Goal: Task Accomplishment & Management: Manage account settings

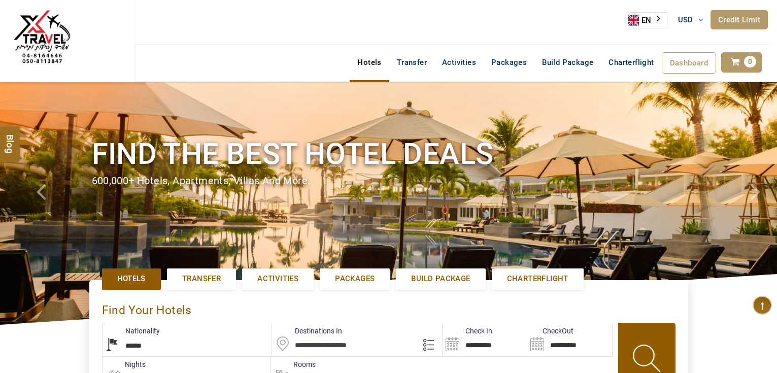
select select "******"
select select "*"
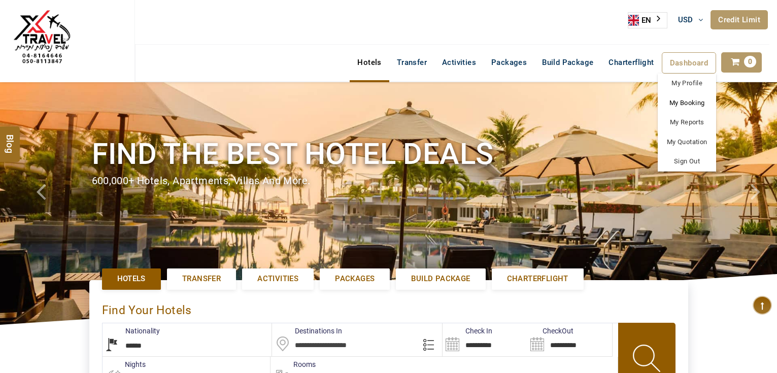
type input "**********"
click at [686, 99] on link "My Booking" at bounding box center [686, 103] width 58 height 20
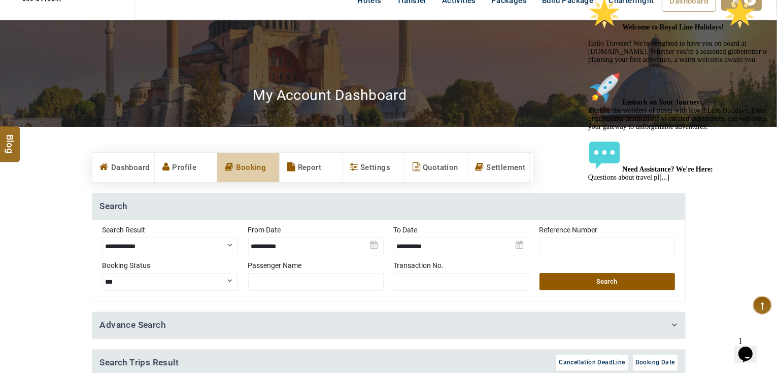
scroll to position [162, 0]
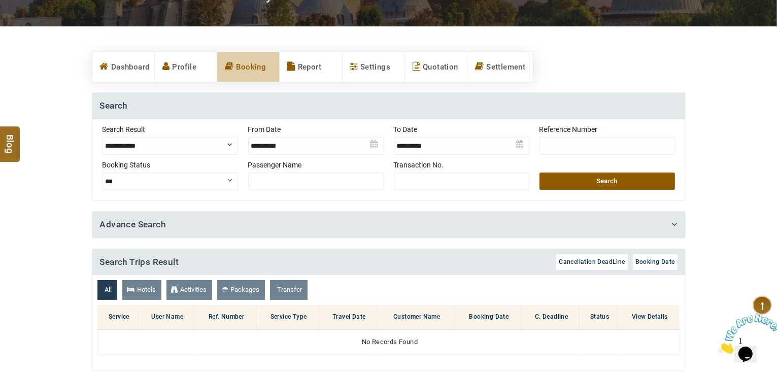
drag, startPoint x: 158, startPoint y: 142, endPoint x: 158, endPoint y: 149, distance: 7.1
click at [158, 142] on select "**********" at bounding box center [169, 146] width 135 height 18
select select "**********"
click at [102, 137] on select "**********" at bounding box center [169, 146] width 135 height 18
click at [591, 172] on button "Search" at bounding box center [606, 180] width 135 height 17
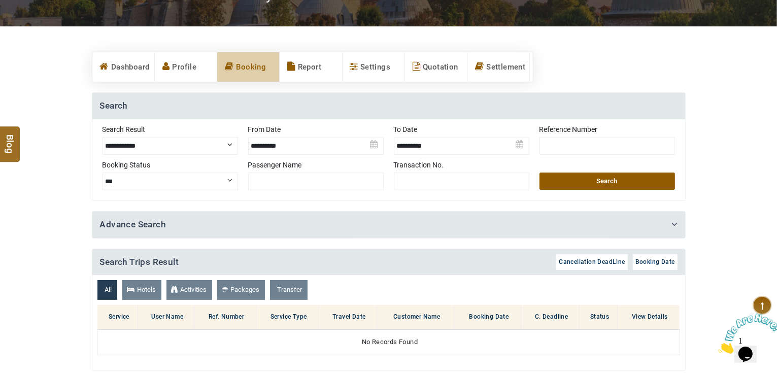
click at [619, 181] on button "Search" at bounding box center [606, 180] width 135 height 17
click at [473, 144] on img at bounding box center [461, 142] width 135 height 36
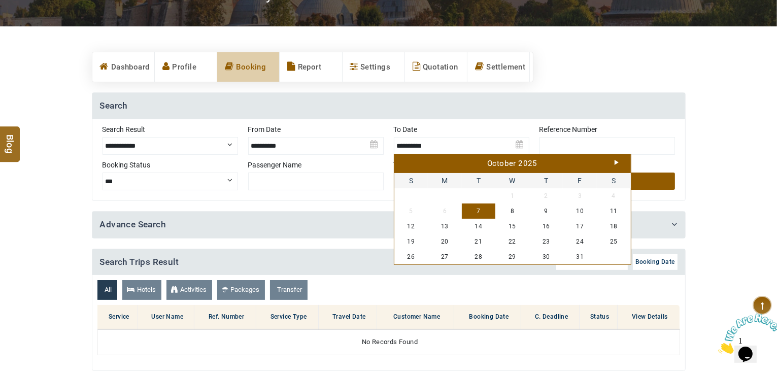
scroll to position [243, 0]
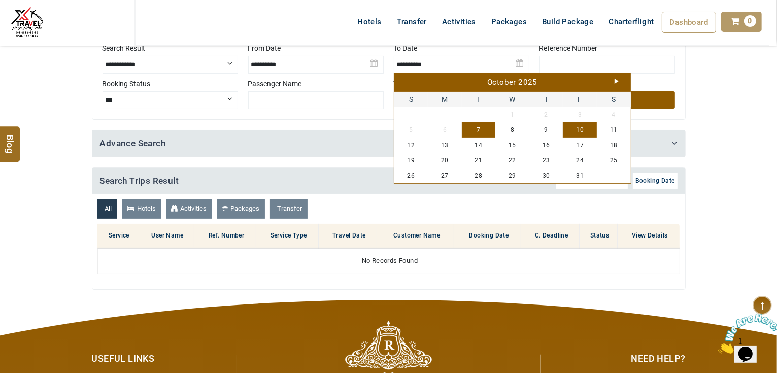
click at [586, 132] on link "10" at bounding box center [580, 129] width 34 height 15
type input "**********"
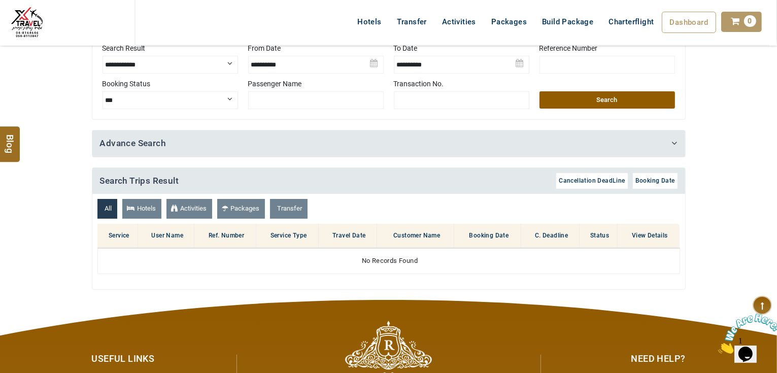
drag, startPoint x: 597, startPoint y: 106, endPoint x: 430, endPoint y: 114, distance: 166.6
click at [597, 105] on button "Search" at bounding box center [606, 99] width 135 height 17
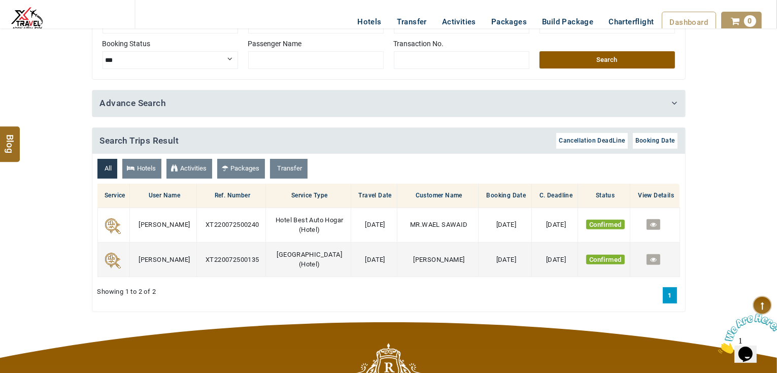
scroll to position [284, 0]
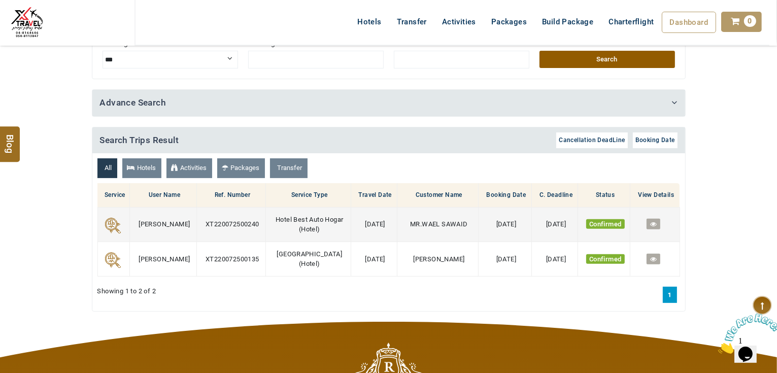
click at [652, 221] on icon at bounding box center [653, 224] width 7 height 7
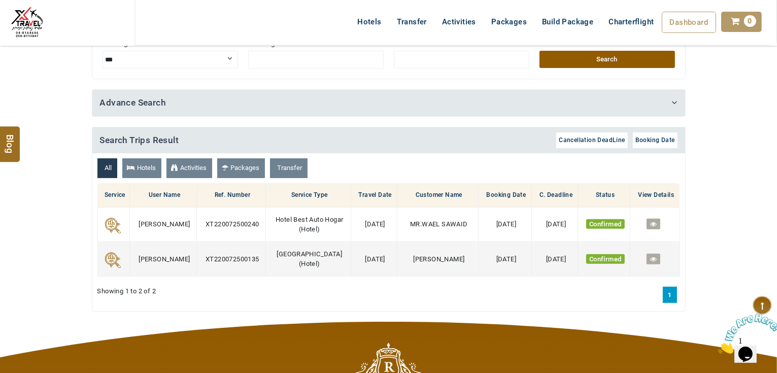
click at [655, 256] on icon at bounding box center [653, 259] width 7 height 7
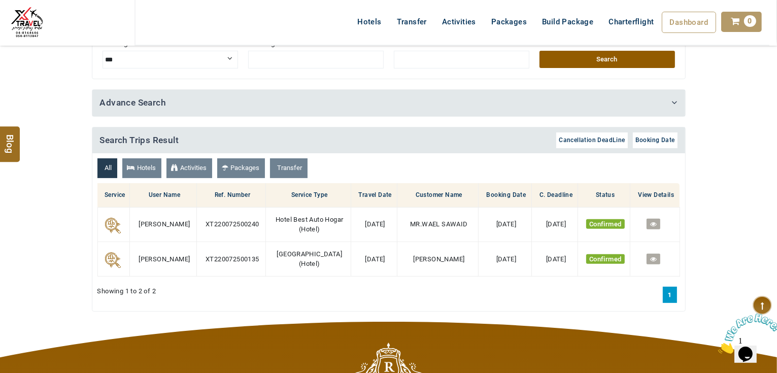
click at [578, 68] on button "Search" at bounding box center [606, 59] width 135 height 17
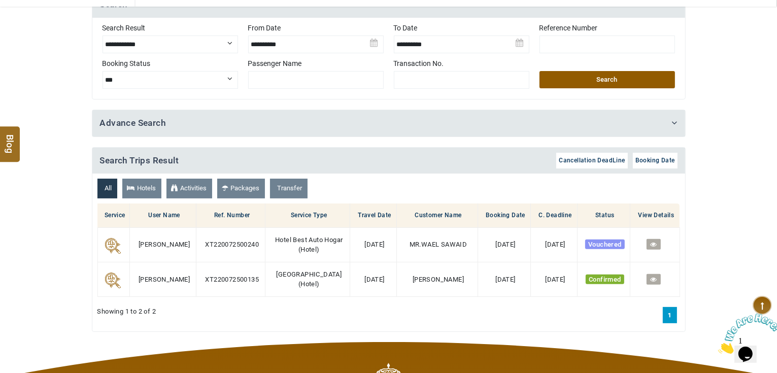
scroll to position [325, 0]
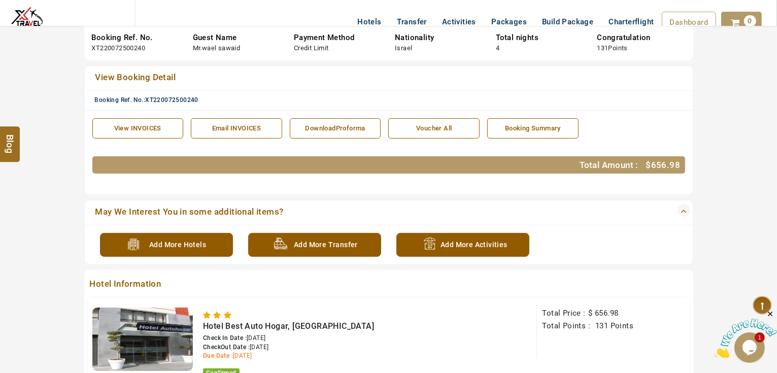
scroll to position [203, 0]
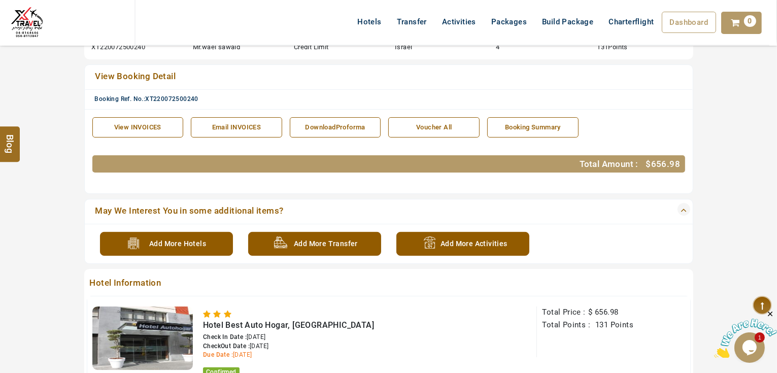
click at [716, 206] on section "Booking Guest Detail Booking Ref. No. XT220072500240 Guest Name Mr.wael sawaid …" at bounding box center [388, 364] width 777 height 819
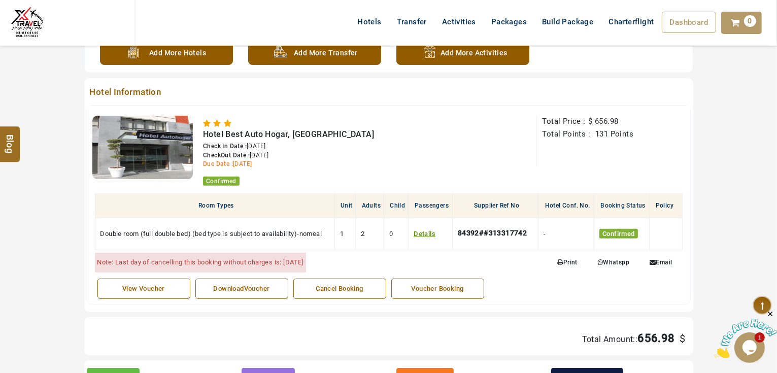
scroll to position [325, 0]
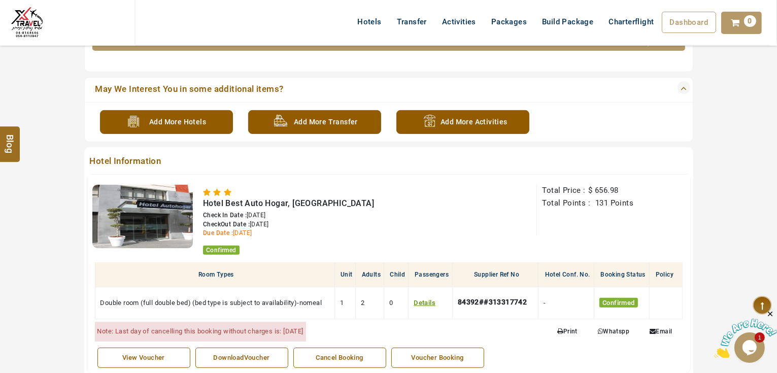
click at [446, 353] on div "Voucher Booking" at bounding box center [438, 358] width 82 height 10
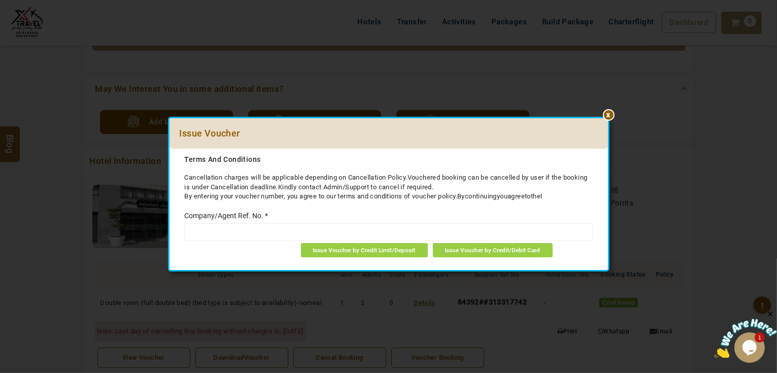
click at [366, 231] on input "text" at bounding box center [389, 231] width 408 height 17
type input "*******"
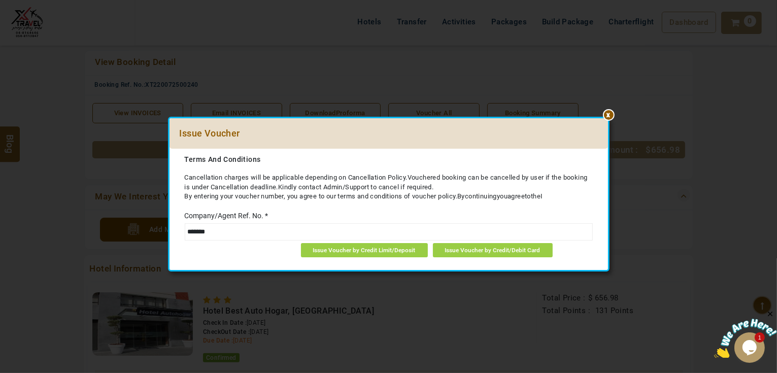
scroll to position [203, 0]
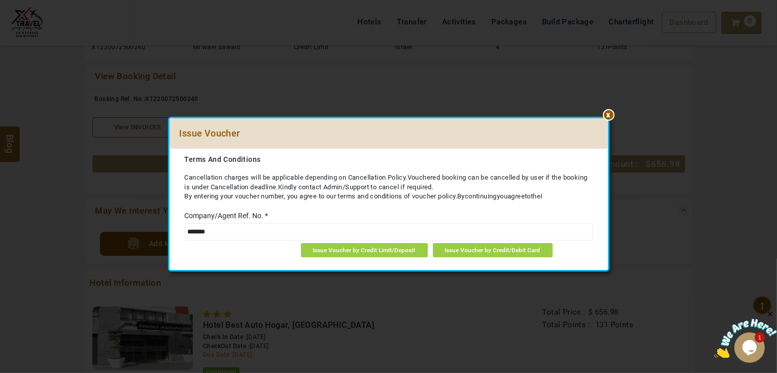
click at [608, 118] on div at bounding box center [608, 118] width 0 height 0
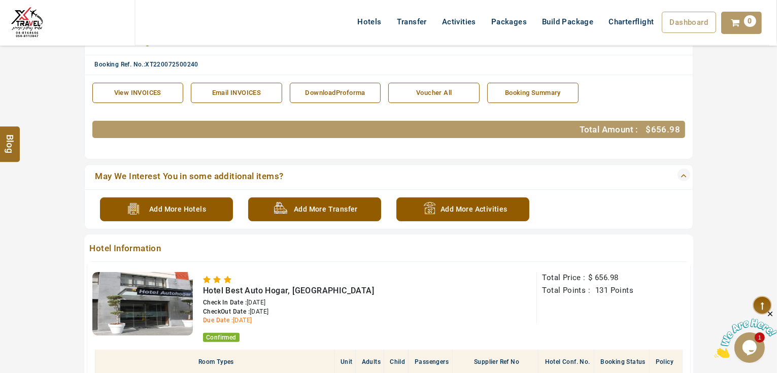
scroll to position [284, 0]
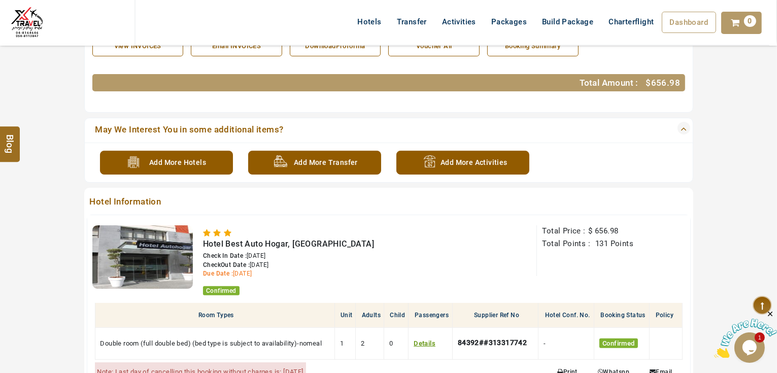
click at [236, 242] on span "Hotel Best Auto Hogar, Barcelona" at bounding box center [288, 244] width 171 height 10
drag, startPoint x: 222, startPoint y: 243, endPoint x: 215, endPoint y: 241, distance: 6.8
click at [221, 242] on span "Hotel Best Auto Hogar, Barcelona" at bounding box center [288, 244] width 171 height 10
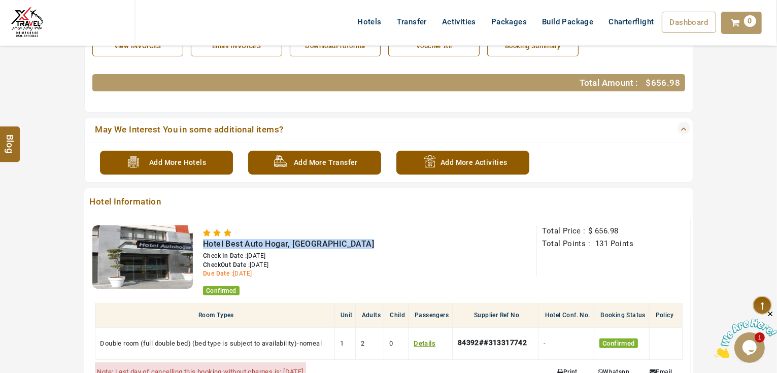
click at [203, 244] on span "Hotel Best Auto Hogar, Barcelona" at bounding box center [288, 244] width 171 height 10
drag, startPoint x: 206, startPoint y: 245, endPoint x: 286, endPoint y: 241, distance: 79.7
click at [287, 241] on span "Hotel Best Auto Hogar, Barcelona" at bounding box center [288, 244] width 171 height 10
copy span "Hotel Best Auto Hogar"
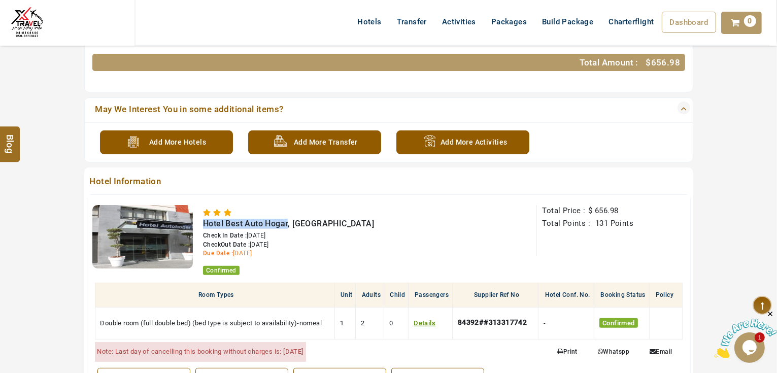
scroll to position [325, 0]
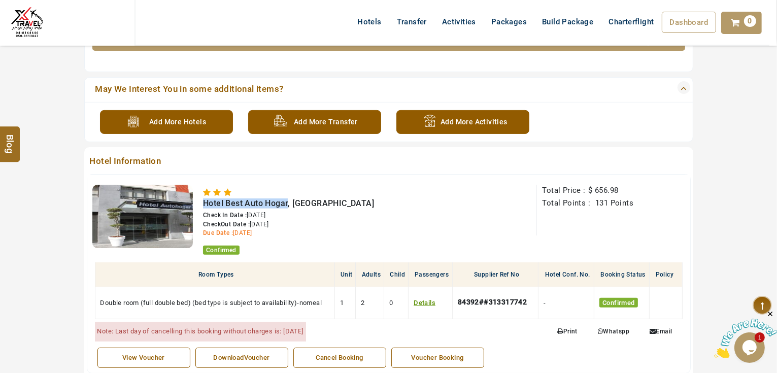
click at [440, 353] on div "Voucher Booking" at bounding box center [438, 358] width 82 height 10
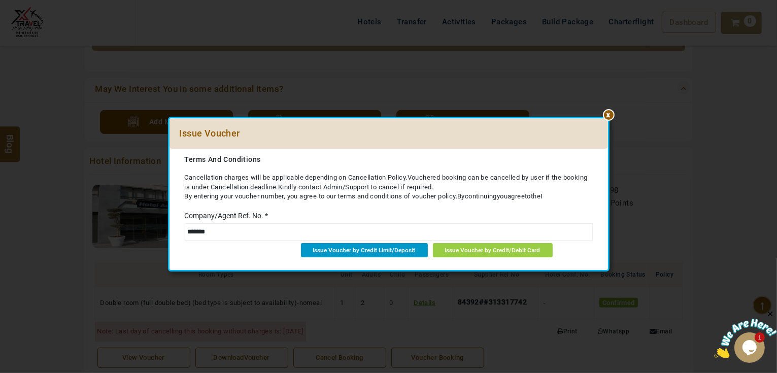
click at [372, 252] on span "Issue Voucher by Credit Limit/Deposit" at bounding box center [364, 250] width 102 height 7
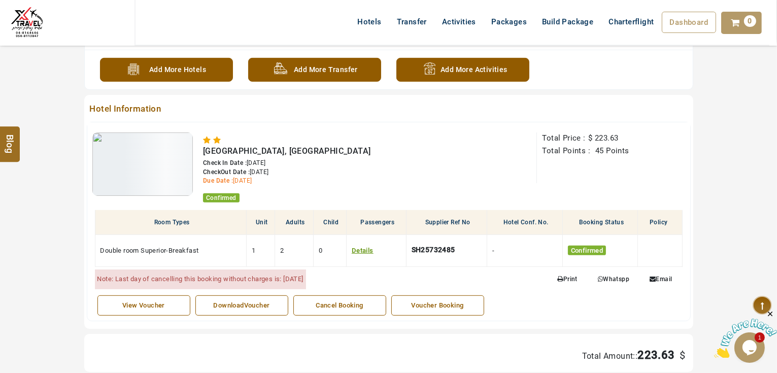
scroll to position [365, 0]
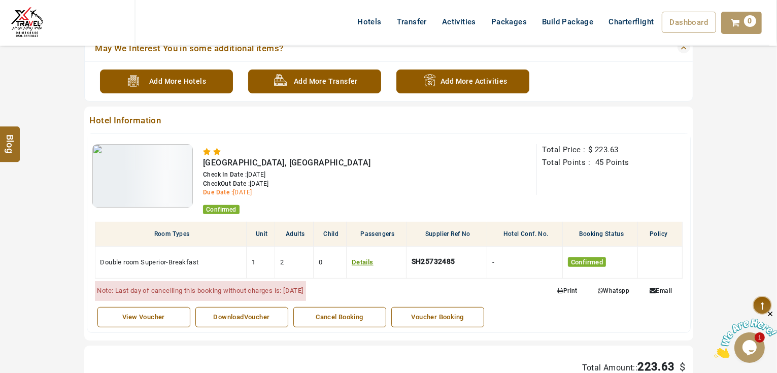
click at [461, 315] on div "Voucher Booking" at bounding box center [438, 317] width 82 height 10
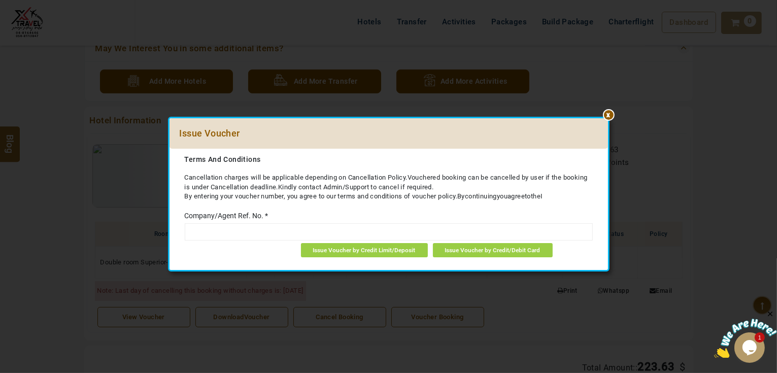
click at [432, 231] on input "text" at bounding box center [389, 231] width 408 height 17
type input "*******"
click at [348, 254] on link "Issue Voucher by Credit Limit/Deposit" at bounding box center [364, 250] width 127 height 14
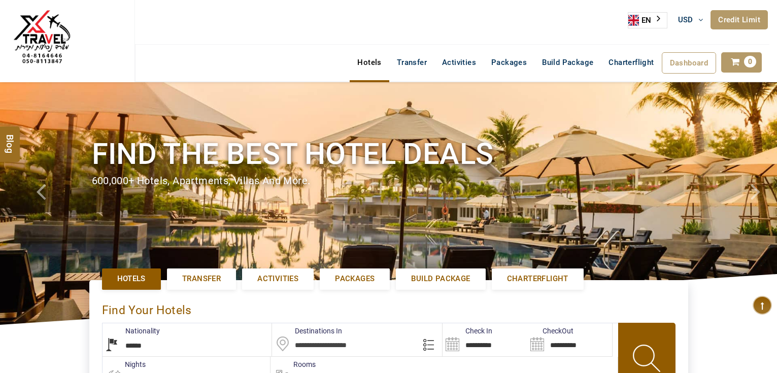
select select "******"
select select "*"
